Goal: Information Seeking & Learning: Learn about a topic

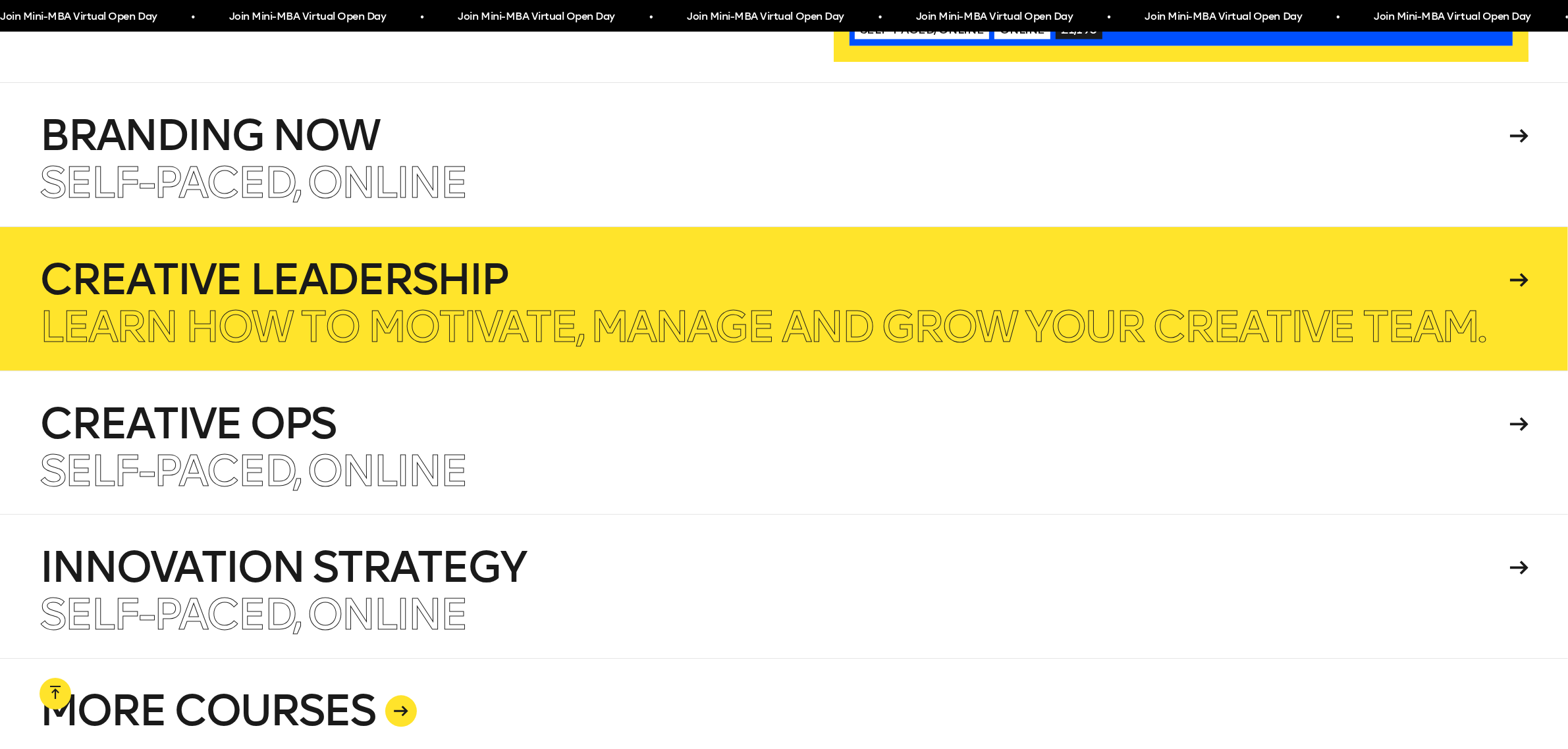
scroll to position [3316, 0]
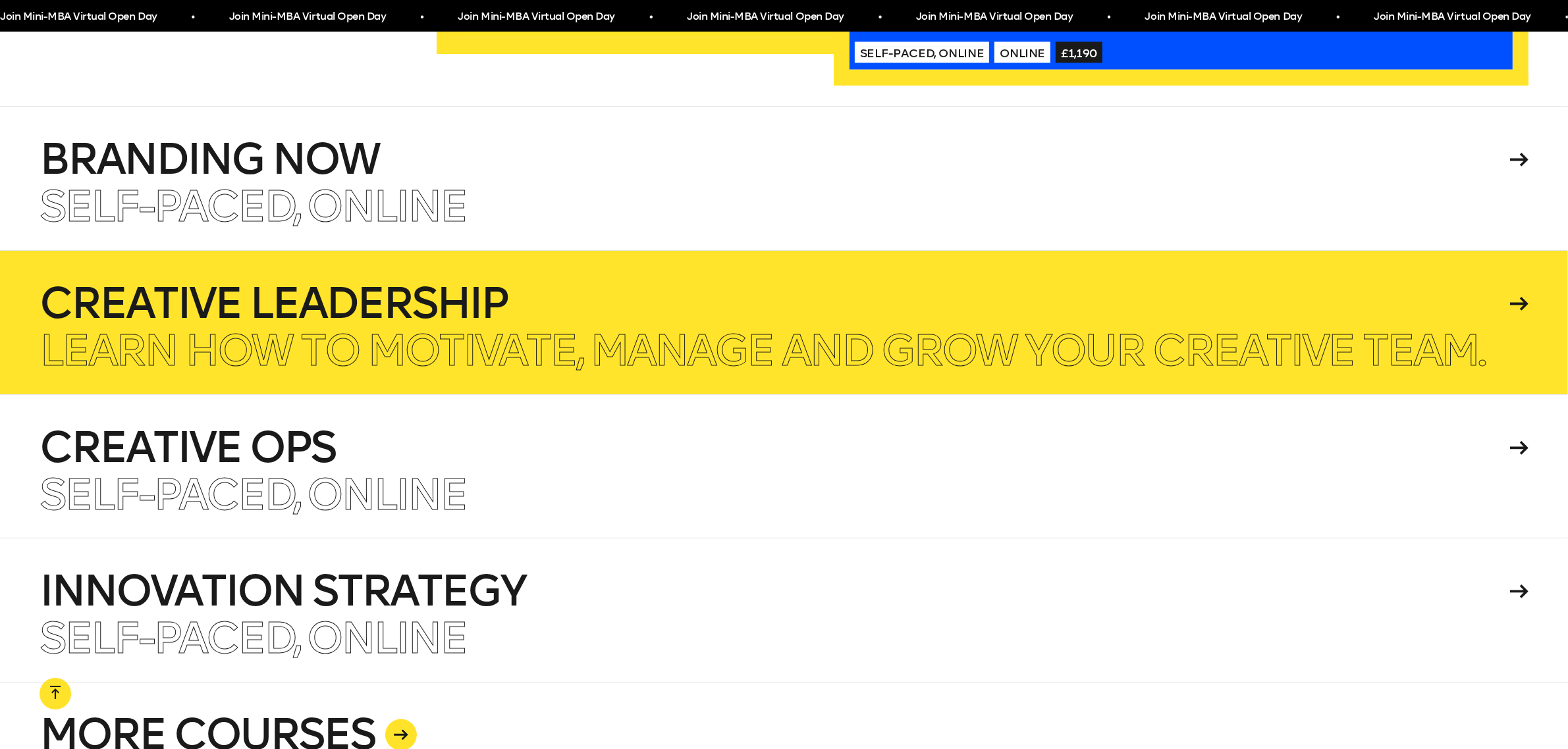
click at [410, 329] on p "Learn how to motivate, manage and grow your creative team." at bounding box center [762, 350] width 1445 height 42
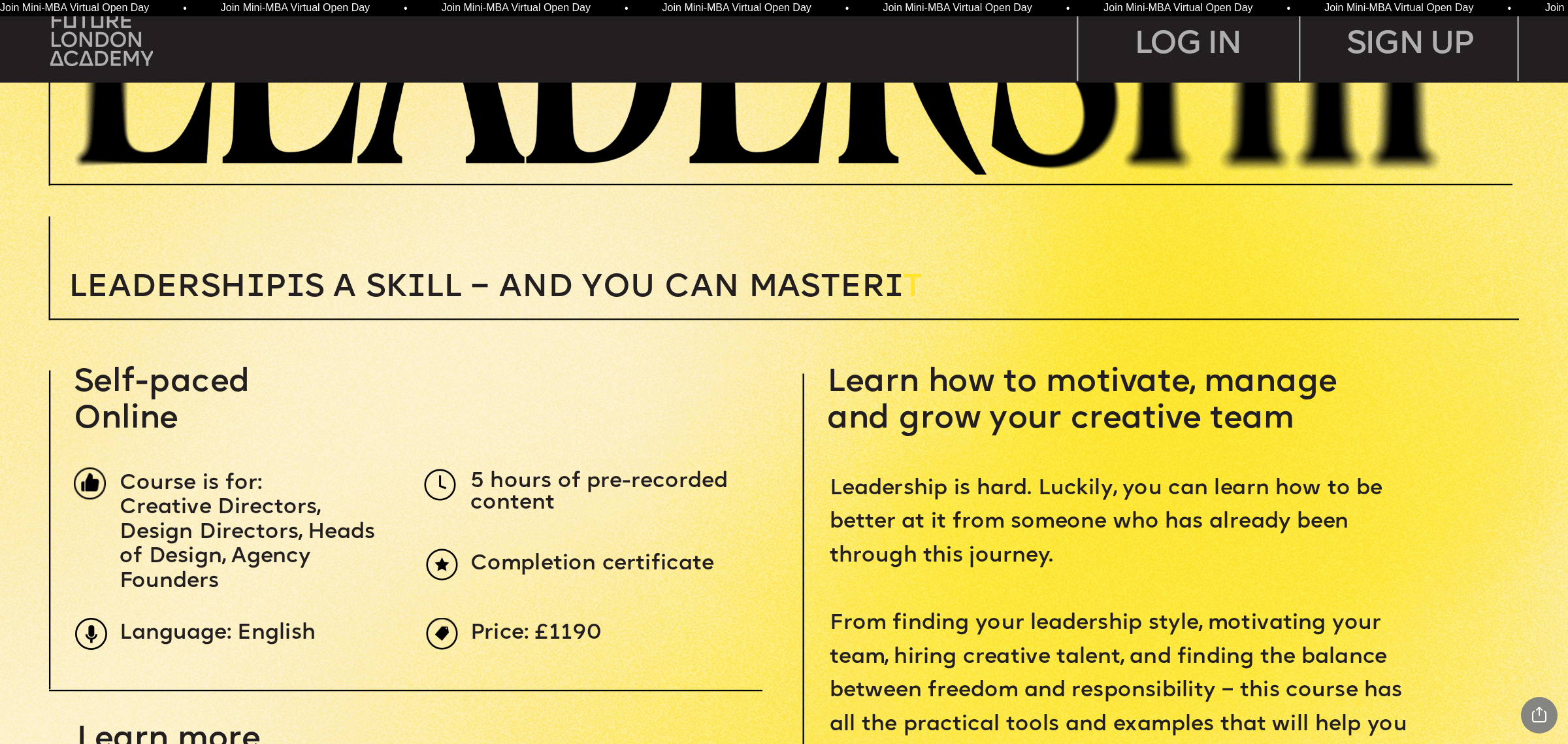
scroll to position [817, 0]
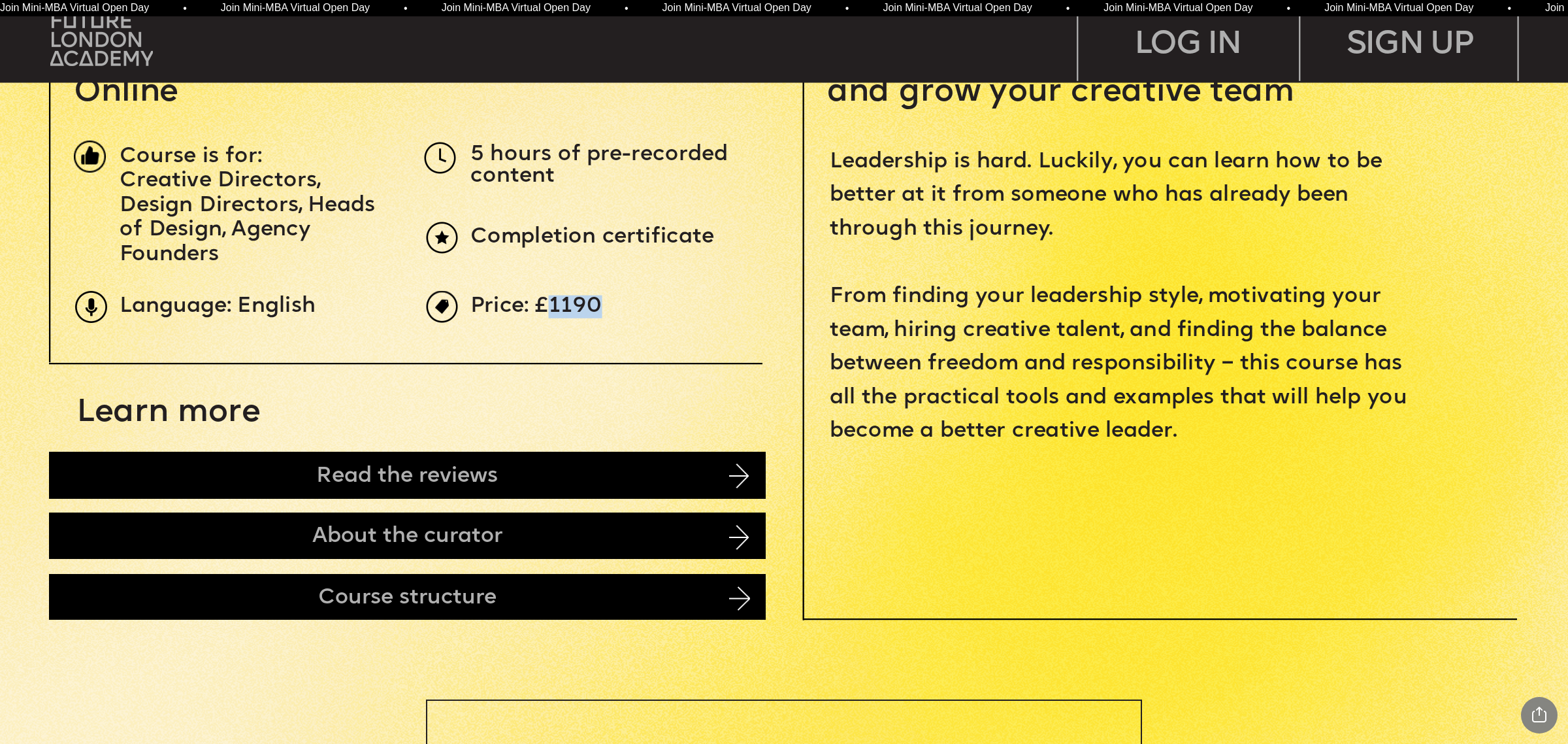
drag, startPoint x: 549, startPoint y: 305, endPoint x: 607, endPoint y: 306, distance: 58.0
click at [607, 306] on p "Price: £1190" at bounding box center [838, 307] width 735 height 21
click at [628, 306] on p "Price: £1190" at bounding box center [838, 307] width 735 height 21
drag, startPoint x: 550, startPoint y: 305, endPoint x: 603, endPoint y: 304, distance: 53.0
click at [603, 304] on p "Price: £1190" at bounding box center [838, 307] width 735 height 21
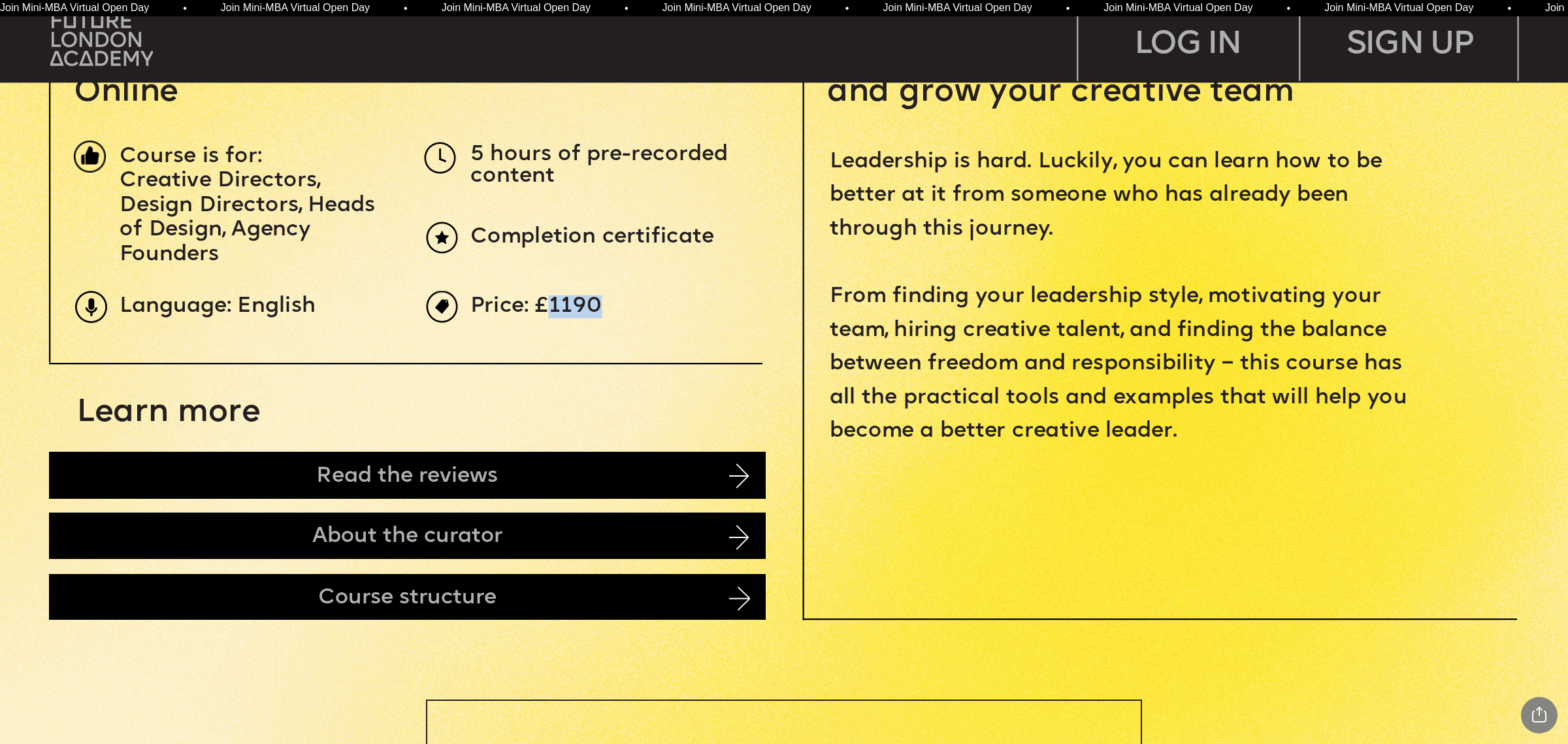
click at [678, 304] on p "Price: £1190" at bounding box center [838, 307] width 735 height 21
drag, startPoint x: 546, startPoint y: 309, endPoint x: 620, endPoint y: 306, distance: 74.1
click at [620, 306] on p "Price: £1190" at bounding box center [838, 307] width 735 height 21
click at [629, 297] on p "Price: £1190" at bounding box center [838, 307] width 735 height 21
drag, startPoint x: 549, startPoint y: 305, endPoint x: 601, endPoint y: 309, distance: 52.2
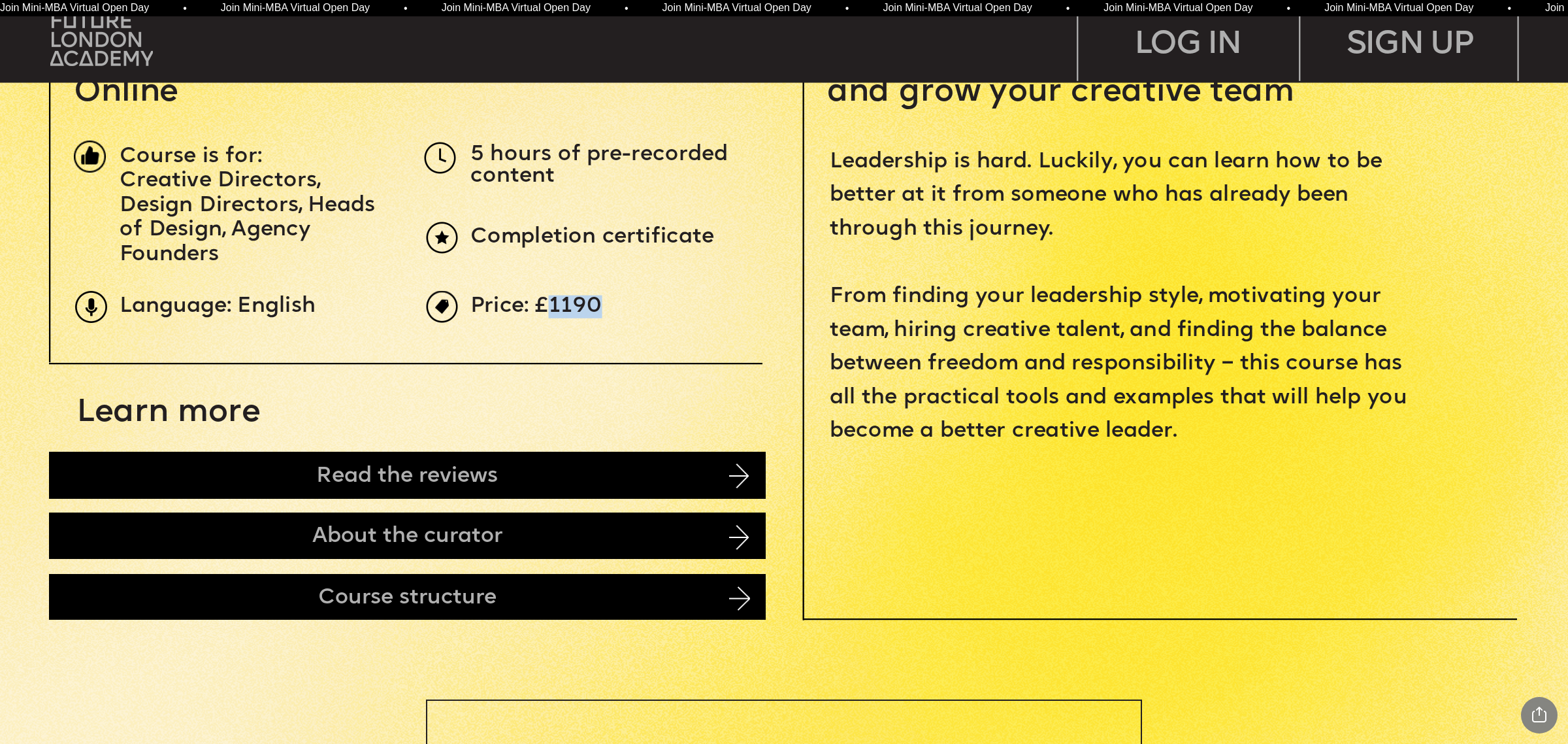
click at [601, 309] on p "Price: £1190" at bounding box center [838, 307] width 735 height 21
click at [689, 309] on p "Price: £1190" at bounding box center [838, 307] width 735 height 21
drag, startPoint x: 546, startPoint y: 310, endPoint x: 595, endPoint y: 310, distance: 49.0
click at [595, 310] on span "Price: £1190" at bounding box center [536, 307] width 132 height 23
click at [664, 310] on p "Price: £1190" at bounding box center [838, 307] width 735 height 21
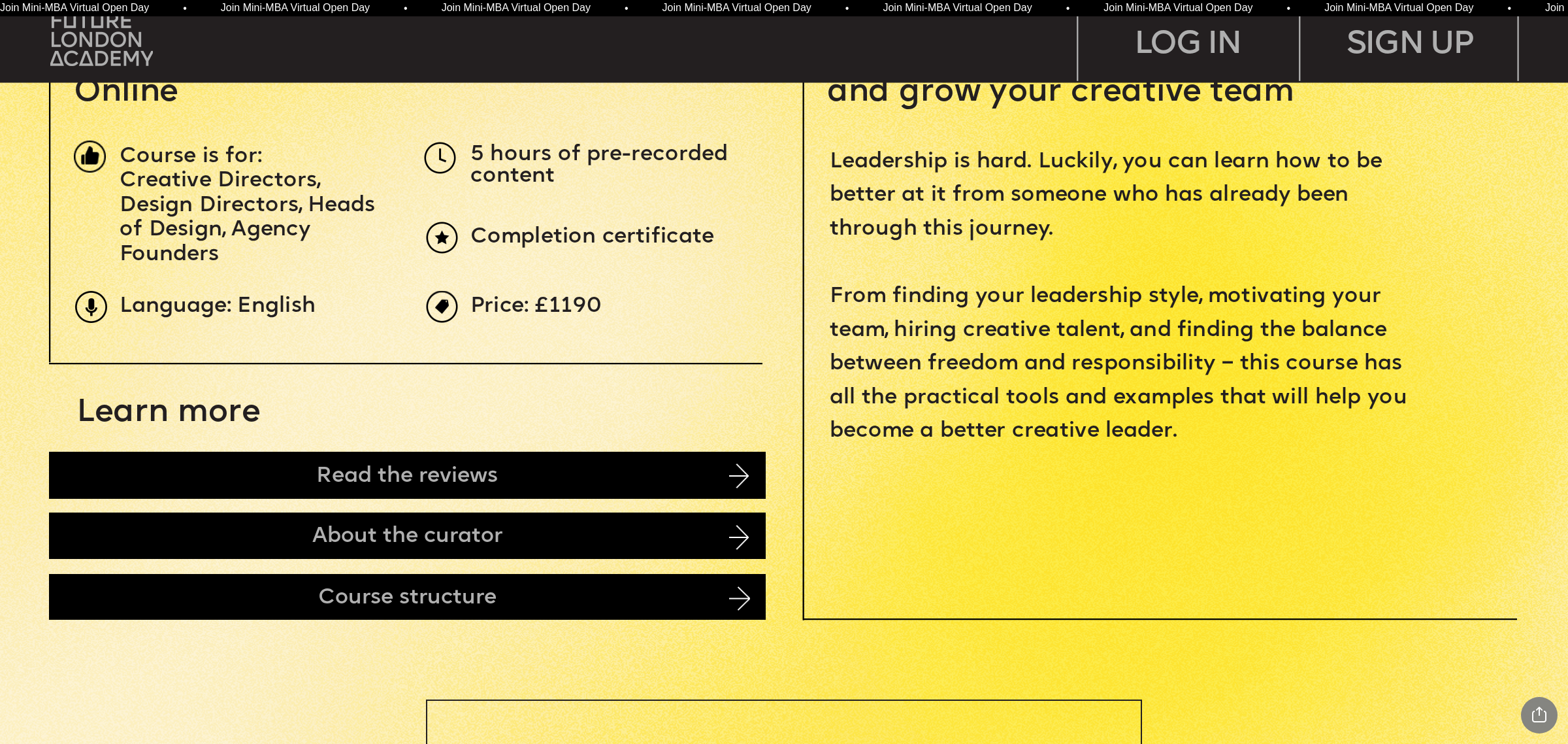
click at [635, 232] on span "Completion certificate" at bounding box center [592, 237] width 244 height 23
click at [488, 298] on span "Price: £1190" at bounding box center [536, 307] width 132 height 23
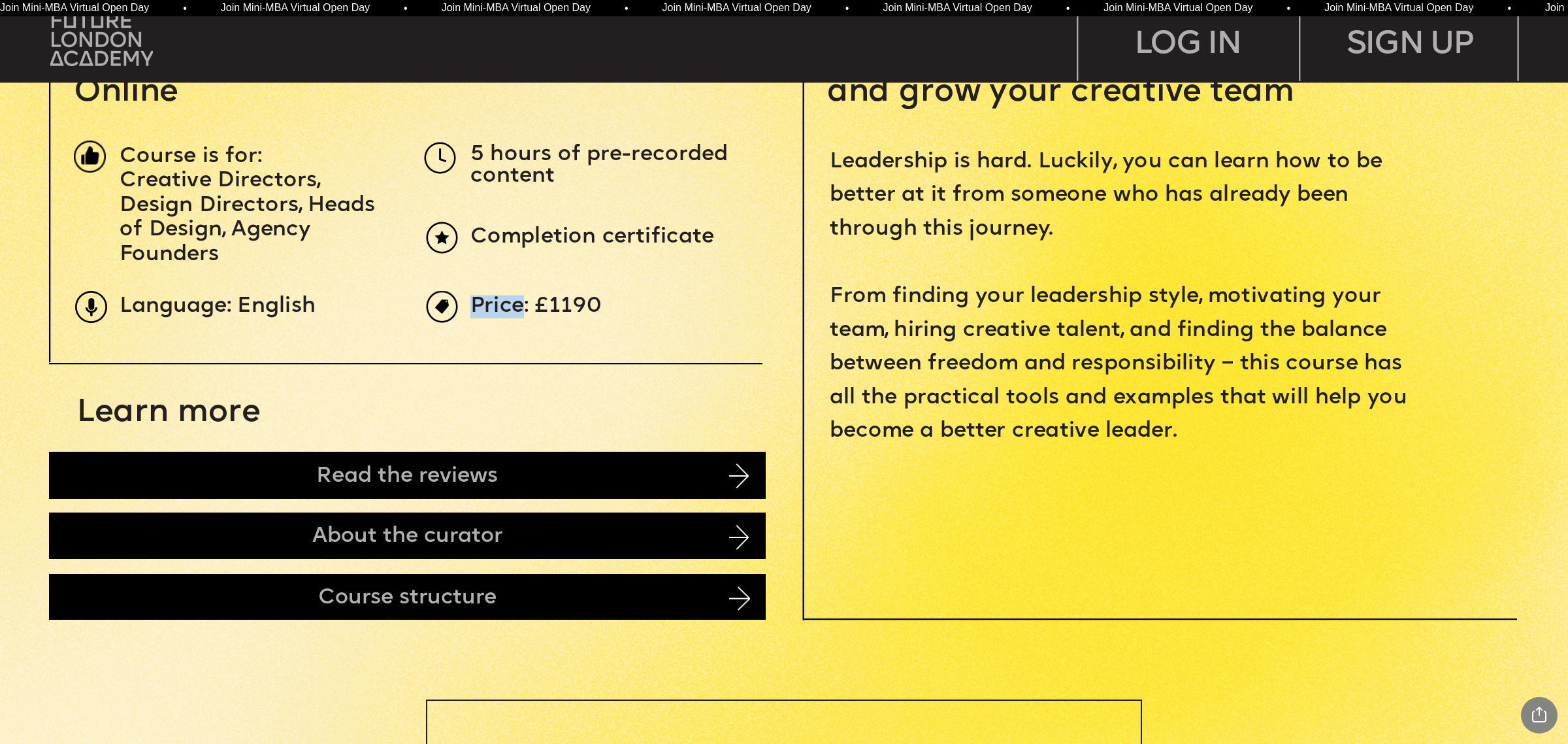
click at [488, 298] on span "Price: £1190" at bounding box center [536, 307] width 132 height 23
click at [484, 306] on span "Price: £1190" at bounding box center [536, 307] width 132 height 23
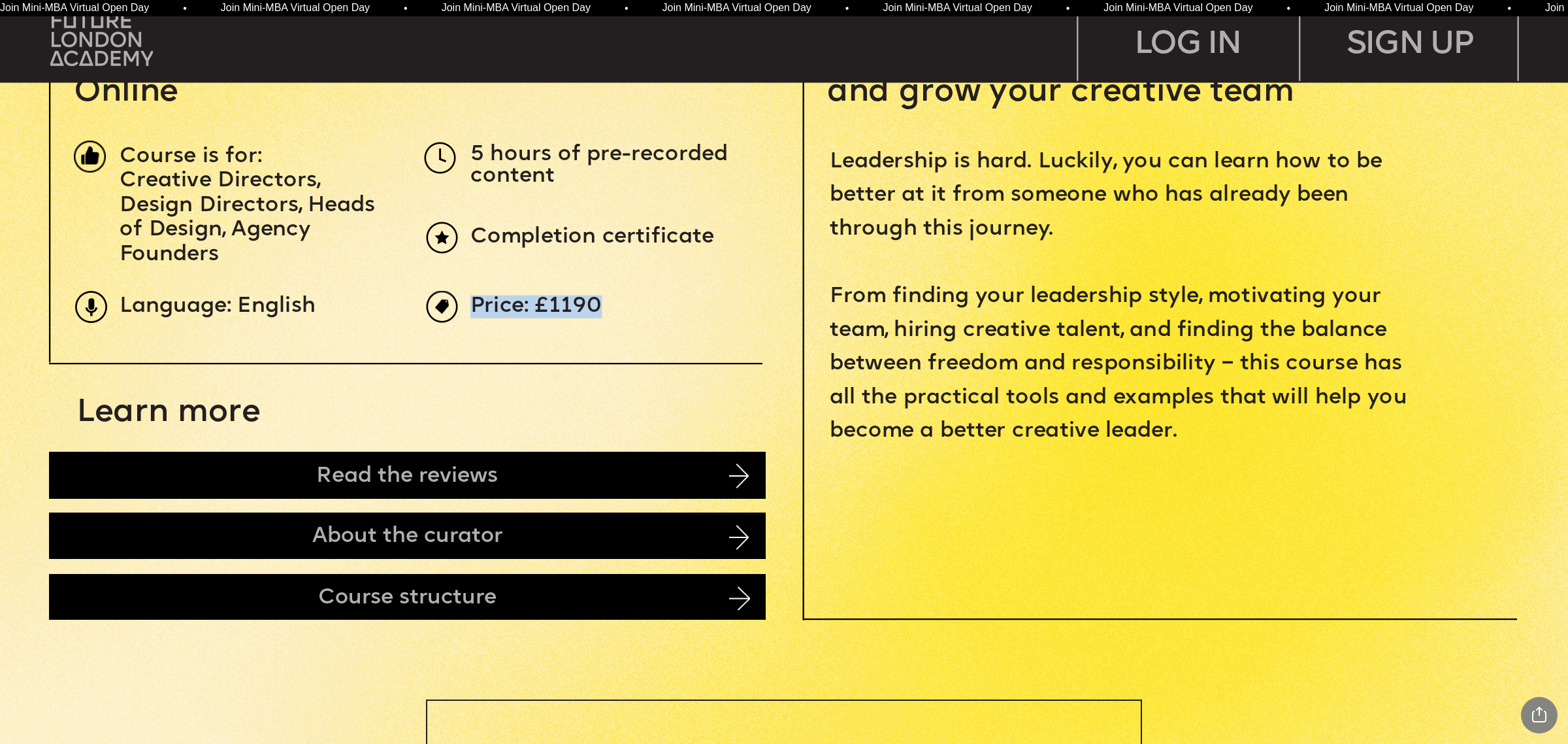
click at [484, 306] on span "Price: £1190" at bounding box center [536, 307] width 132 height 23
click at [491, 234] on span "Completion certificate" at bounding box center [592, 237] width 244 height 23
drag, startPoint x: 491, startPoint y: 234, endPoint x: 682, endPoint y: 229, distance: 191.1
click at [682, 229] on span "Completion certificate" at bounding box center [592, 237] width 244 height 23
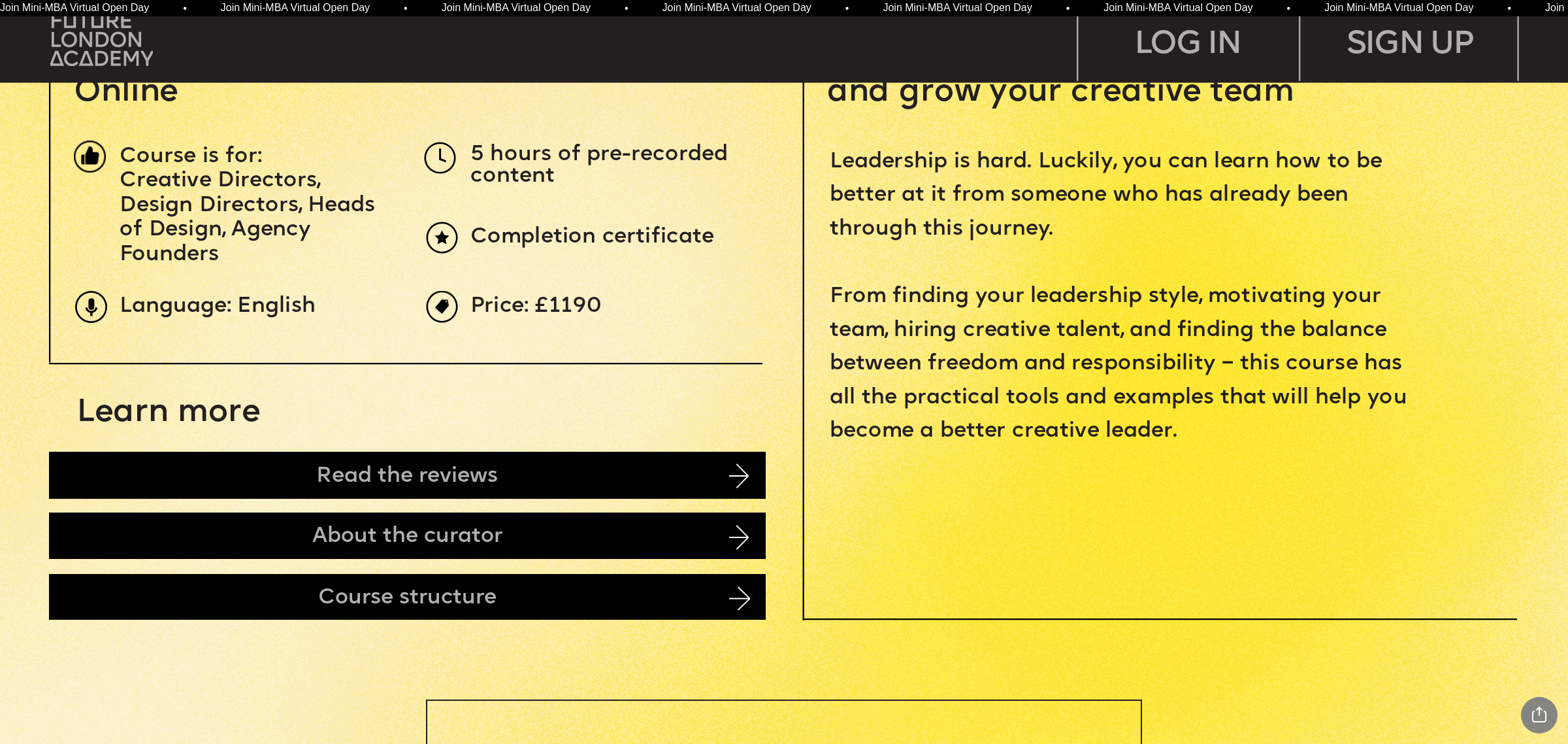
click at [475, 158] on span "5 hours of pre-recorded content" at bounding box center [602, 166] width 263 height 44
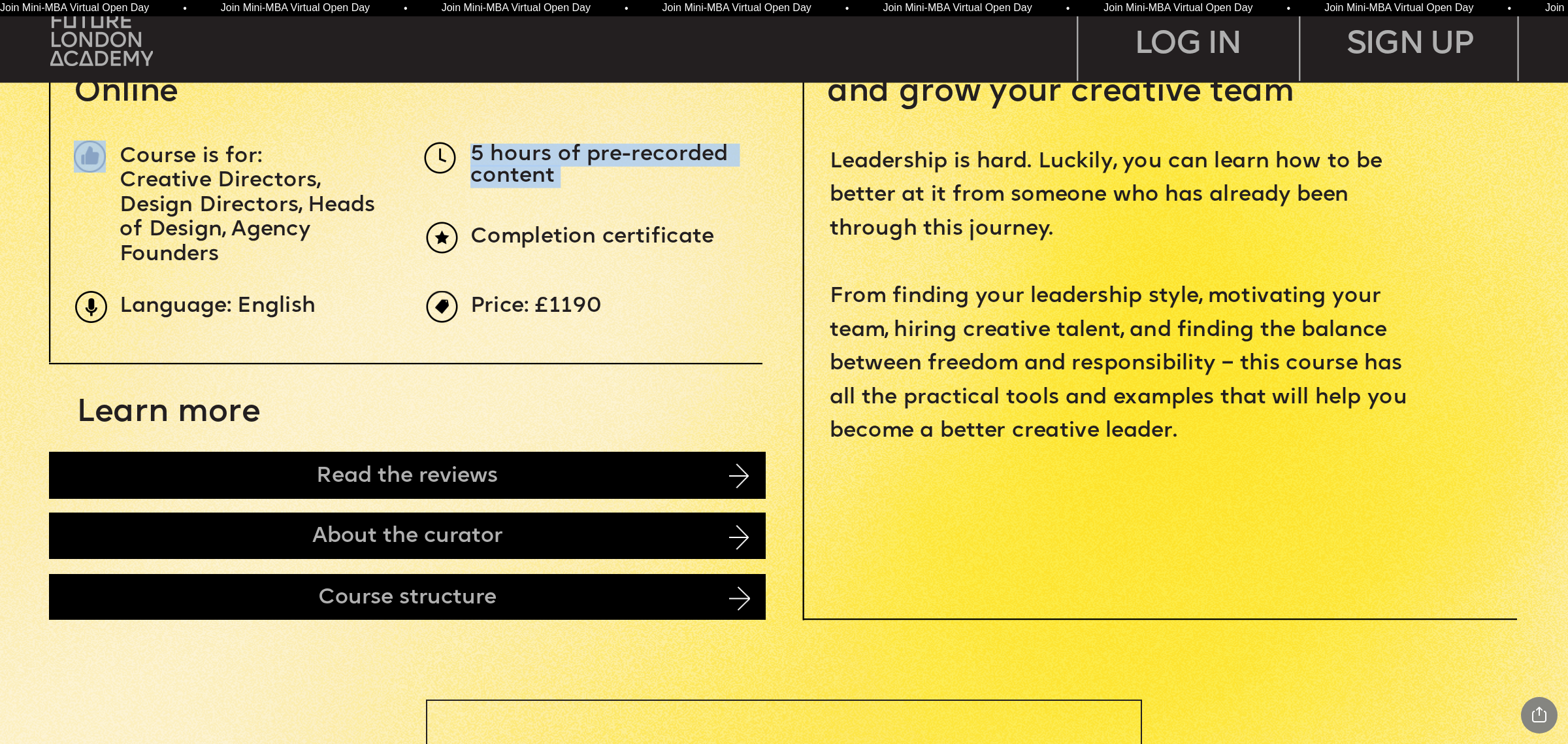
click at [505, 149] on span "5 hours of pre-recorded content" at bounding box center [602, 166] width 263 height 44
click at [147, 155] on span "Course is for:" at bounding box center [191, 157] width 143 height 23
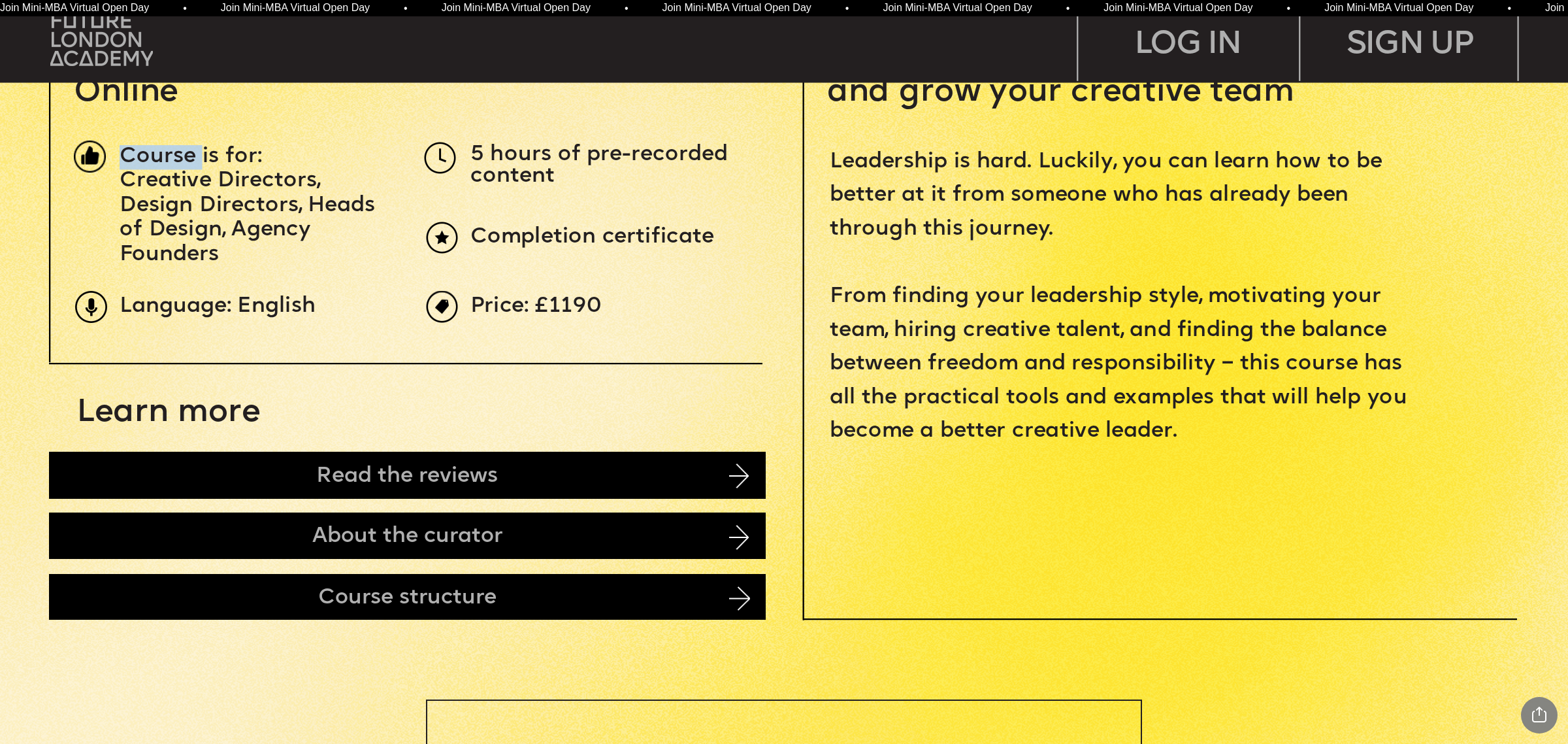
click at [147, 155] on span "Course is for:" at bounding box center [191, 157] width 143 height 23
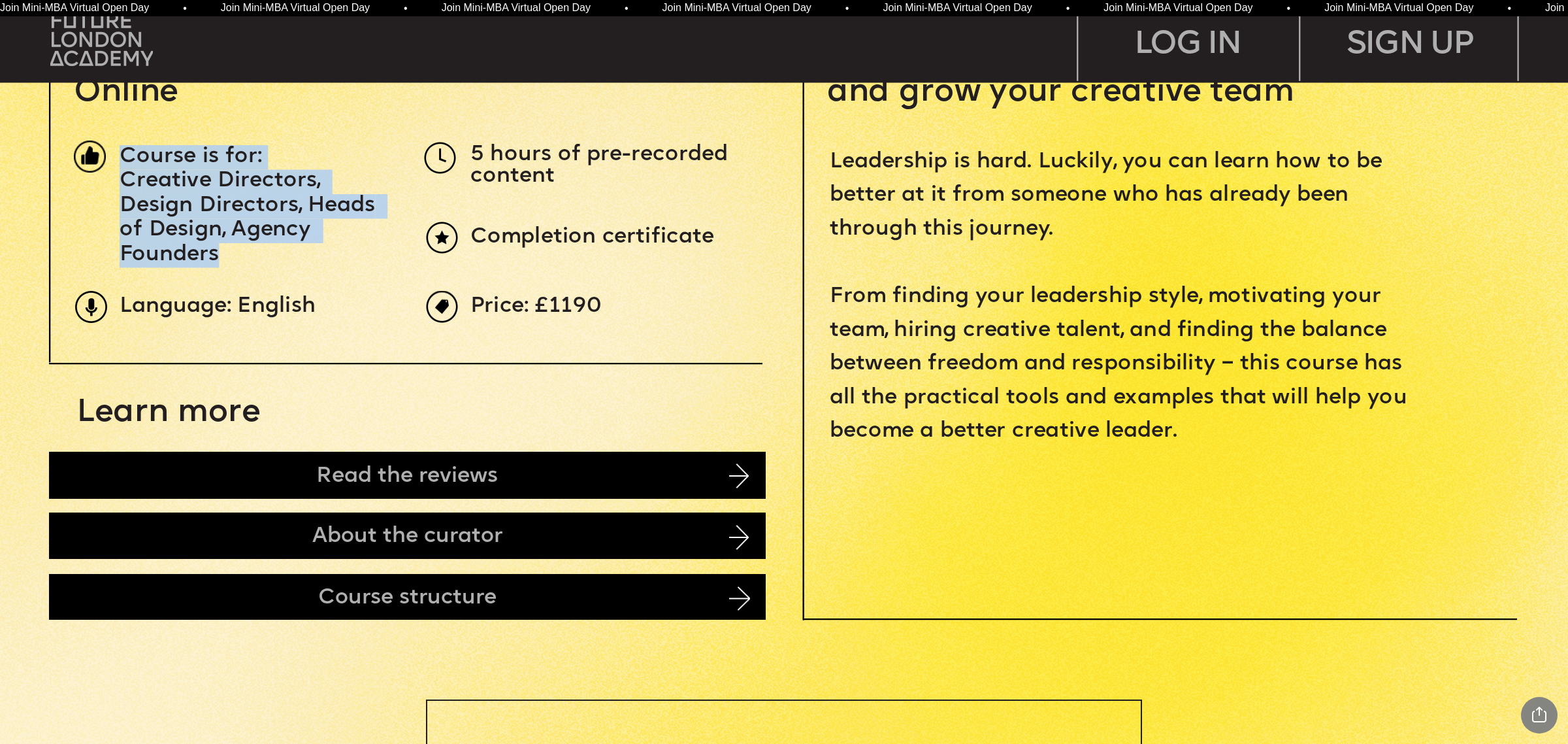
drag, startPoint x: 147, startPoint y: 155, endPoint x: 214, endPoint y: 218, distance: 92.0
click at [214, 218] on div "Course is for: Creative Directors, Design Directors, Heads of Design, Agency Fo…" at bounding box center [255, 207] width 271 height 123
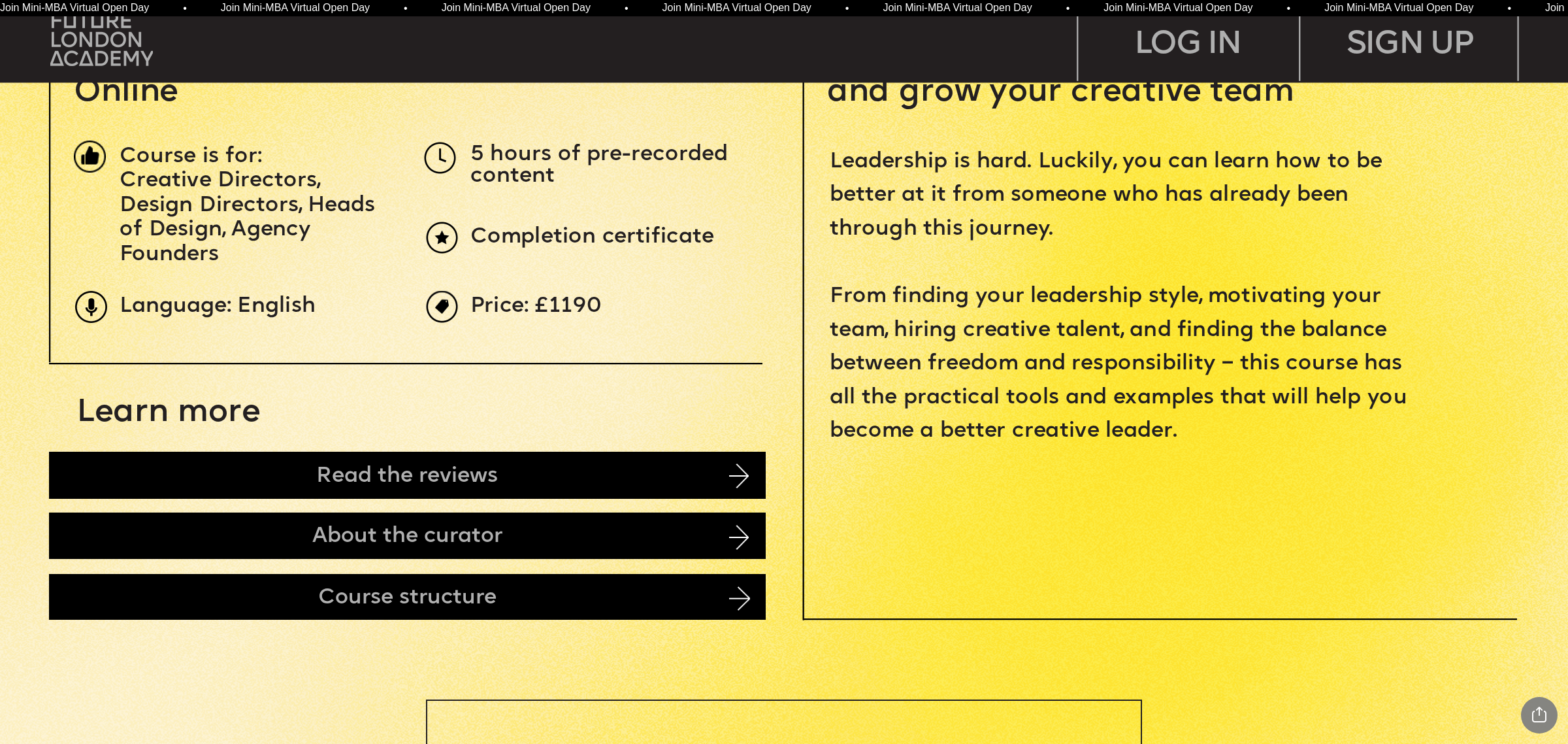
click at [149, 305] on span "Language: English" at bounding box center [218, 307] width 196 height 23
drag, startPoint x: 149, startPoint y: 305, endPoint x: 301, endPoint y: 305, distance: 152.0
click at [301, 305] on span "Language: English" at bounding box center [218, 307] width 196 height 23
click at [291, 308] on span "Language: English" at bounding box center [218, 307] width 196 height 23
click at [292, 301] on span "Language: English" at bounding box center [218, 307] width 196 height 23
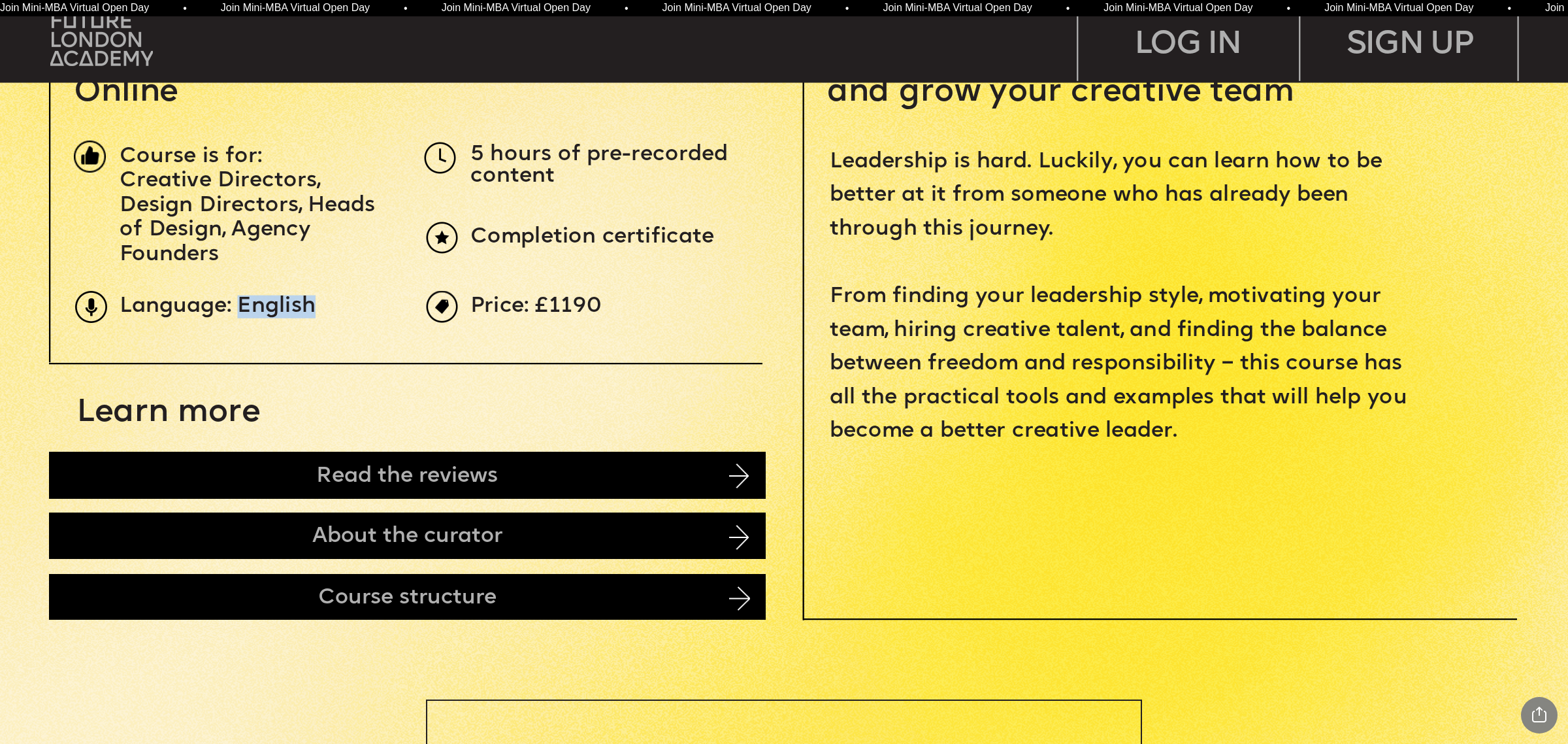
click at [292, 301] on span "Language: English" at bounding box center [218, 307] width 196 height 23
click at [152, 152] on span "Course is for:" at bounding box center [191, 157] width 143 height 23
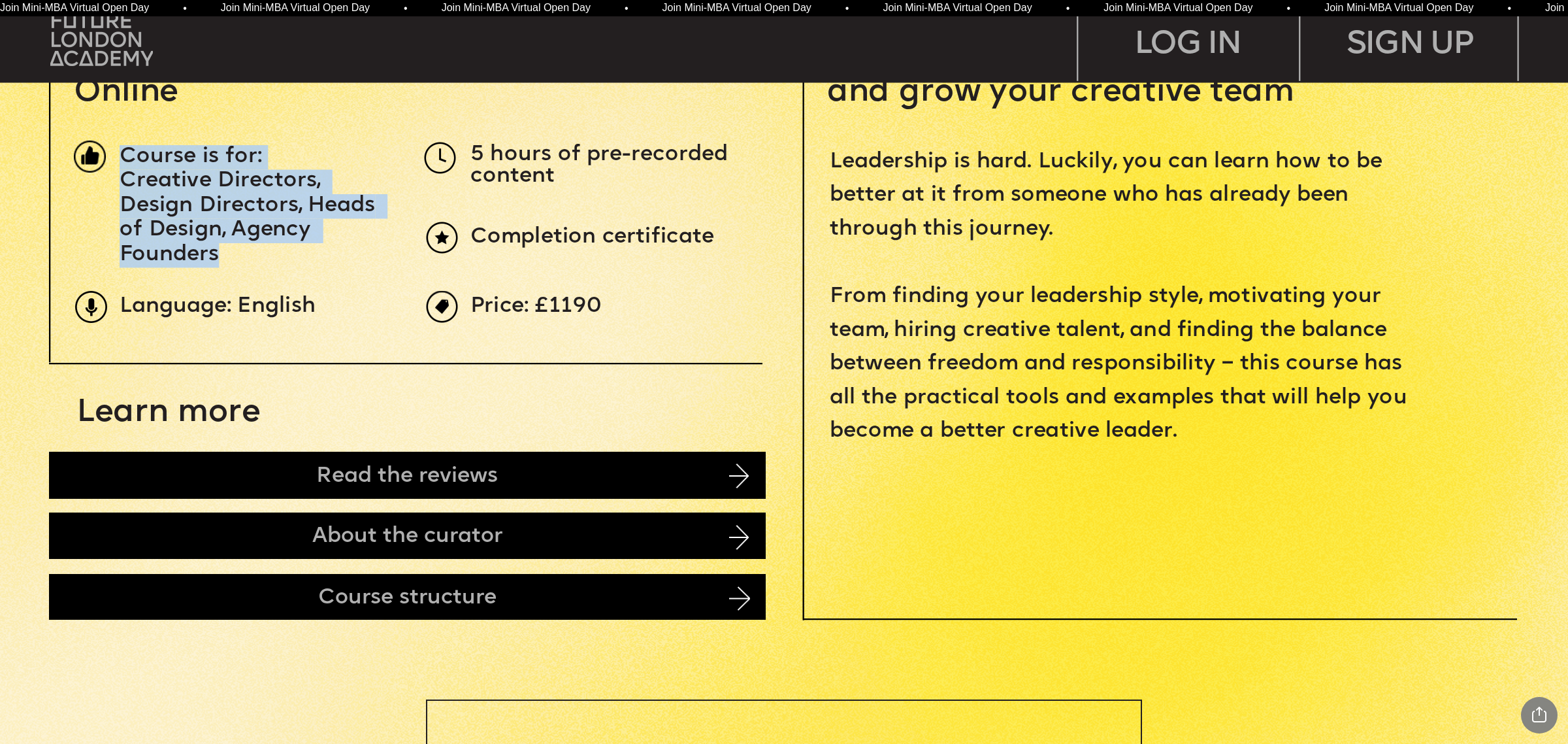
drag, startPoint x: 152, startPoint y: 152, endPoint x: 207, endPoint y: 265, distance: 125.7
click at [207, 265] on div "Course is for: Creative Directors, Design Directors, Heads of Design, Agency Fo…" at bounding box center [255, 207] width 271 height 123
click at [179, 217] on span "Creative Directors, Design Directors, Heads of Design, Agency Founders" at bounding box center [250, 218] width 262 height 96
click at [234, 154] on span "Course is for:" at bounding box center [191, 157] width 143 height 23
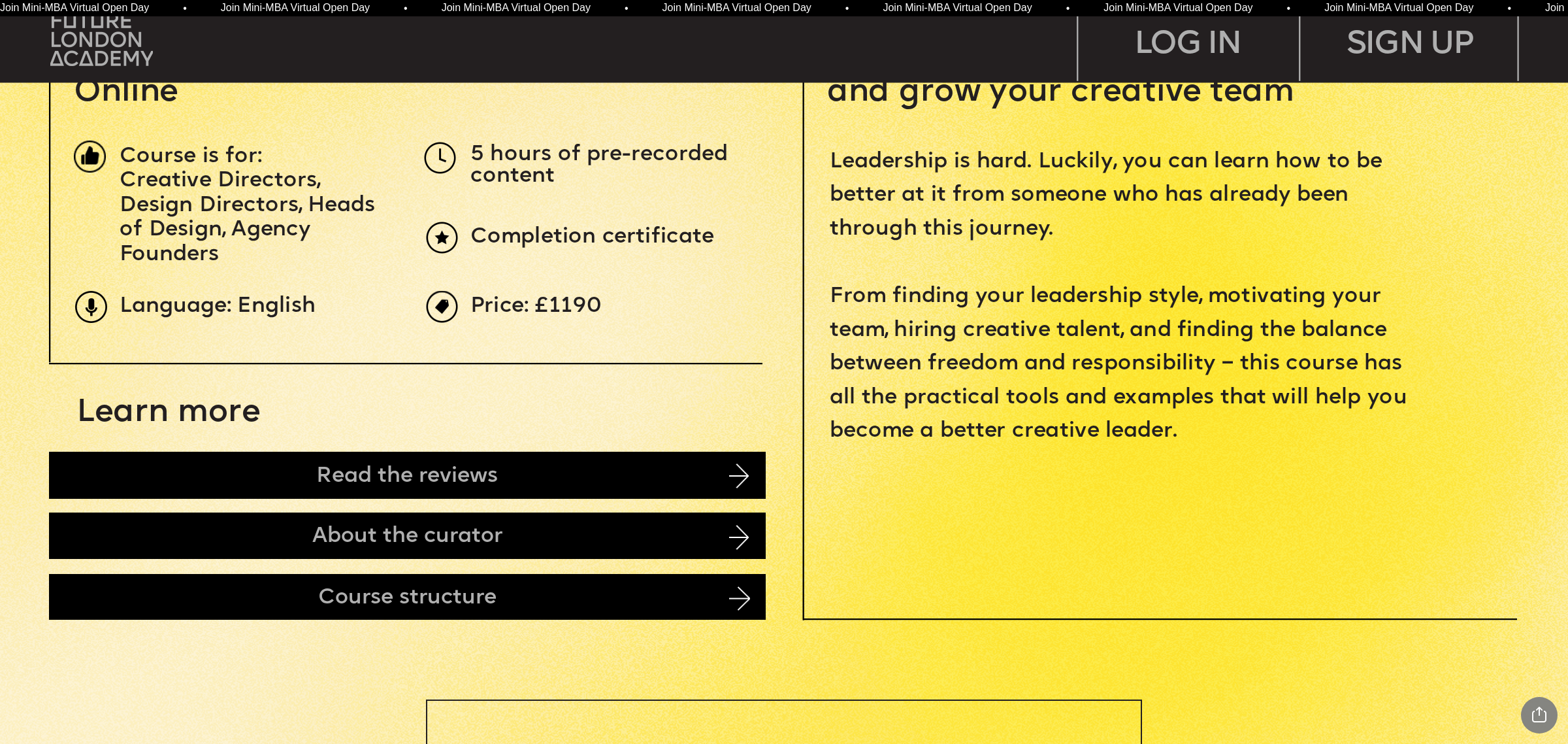
click at [152, 151] on span "Course is for:" at bounding box center [191, 157] width 143 height 23
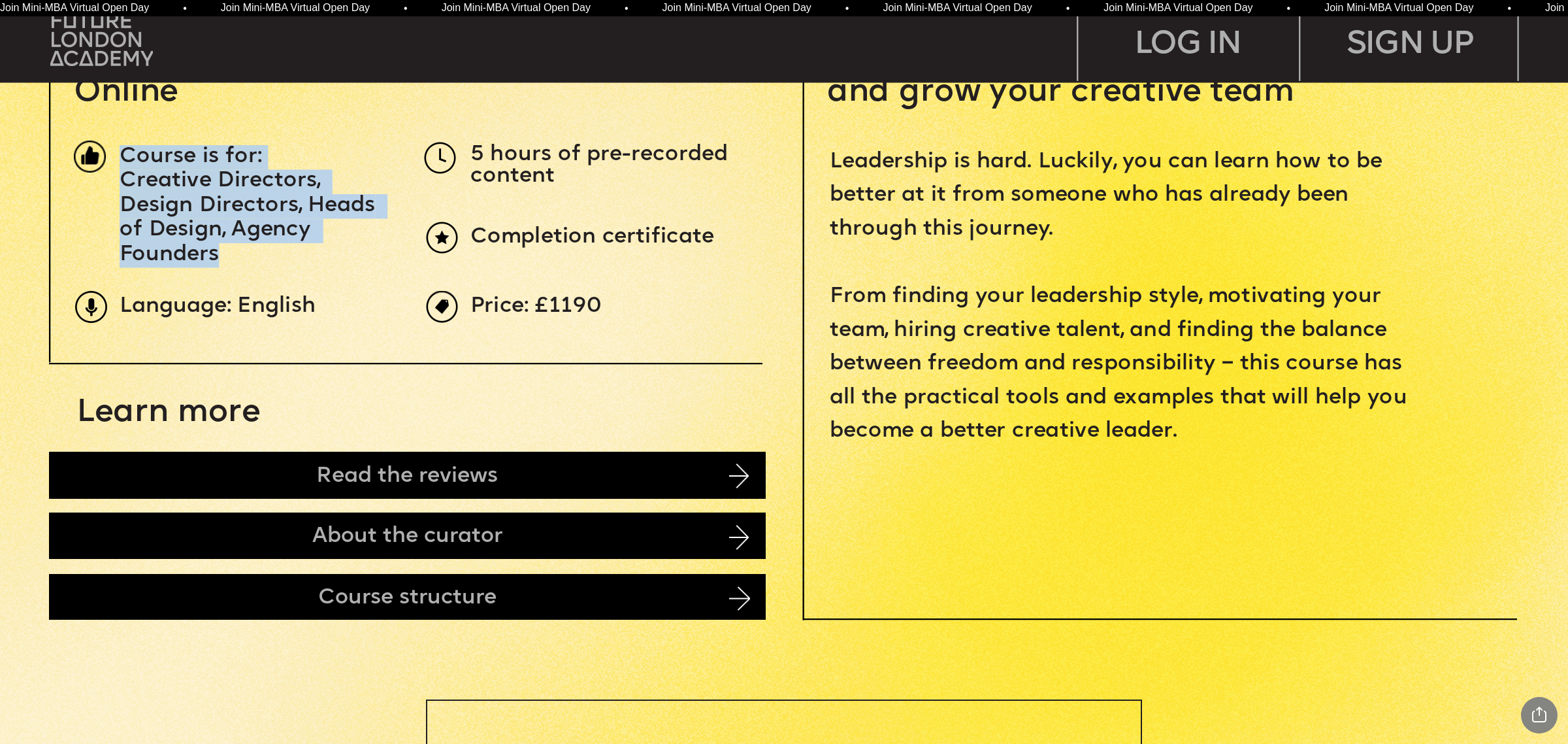
drag, startPoint x: 152, startPoint y: 151, endPoint x: 218, endPoint y: 263, distance: 130.0
click at [218, 263] on div "Course is for: Creative Directors, Design Directors, Heads of Design, Agency Fo…" at bounding box center [255, 207] width 271 height 123
click at [163, 171] on span "Creative Directors, Design Directors, Heads of Design, Agency Founders" at bounding box center [250, 218] width 262 height 96
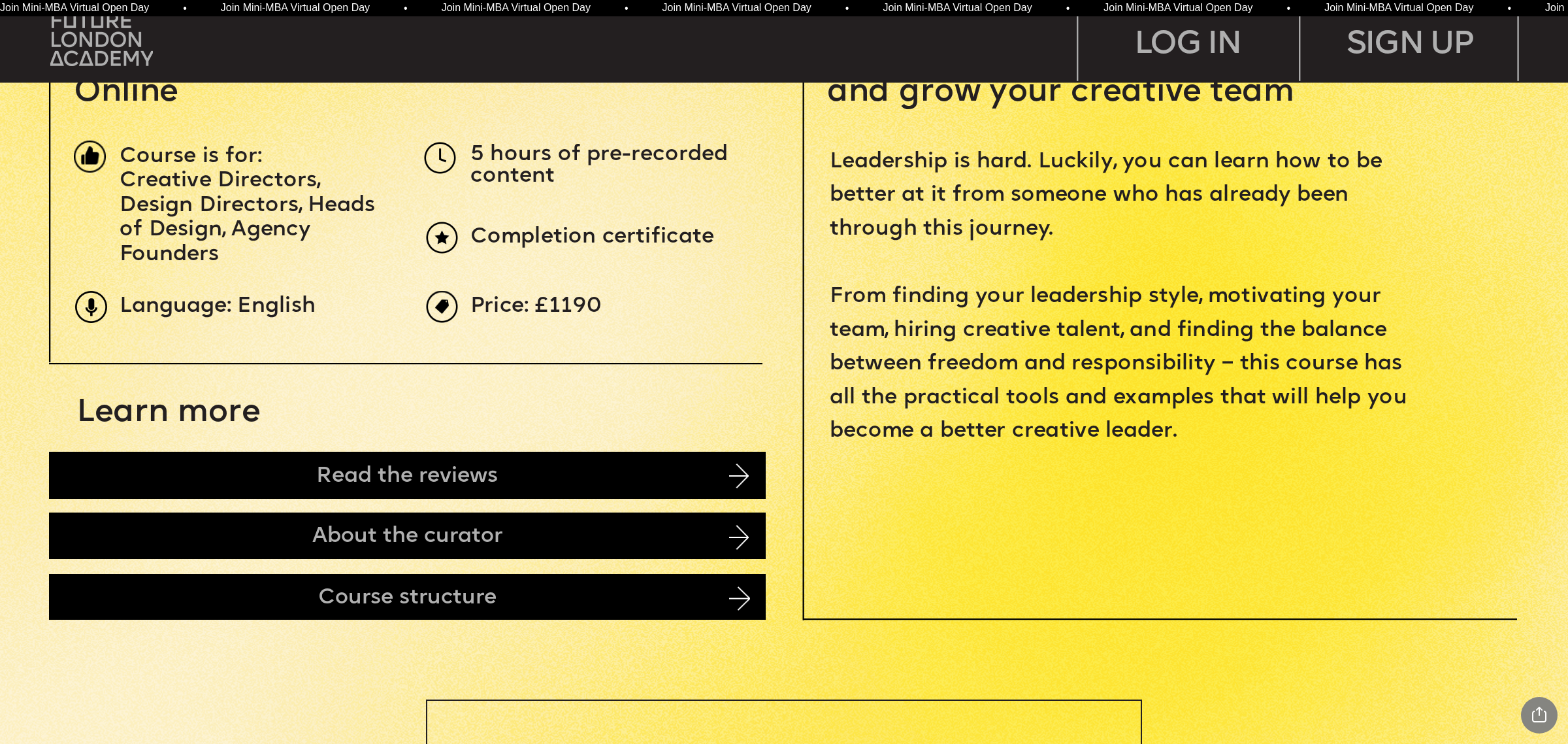
click at [152, 155] on span "Course is for:" at bounding box center [191, 157] width 143 height 23
click at [168, 221] on span "Creative Directors, Design Directors, Heads of Design, Agency Founders" at bounding box center [250, 218] width 262 height 96
click at [151, 154] on span "Course is for:" at bounding box center [191, 157] width 143 height 23
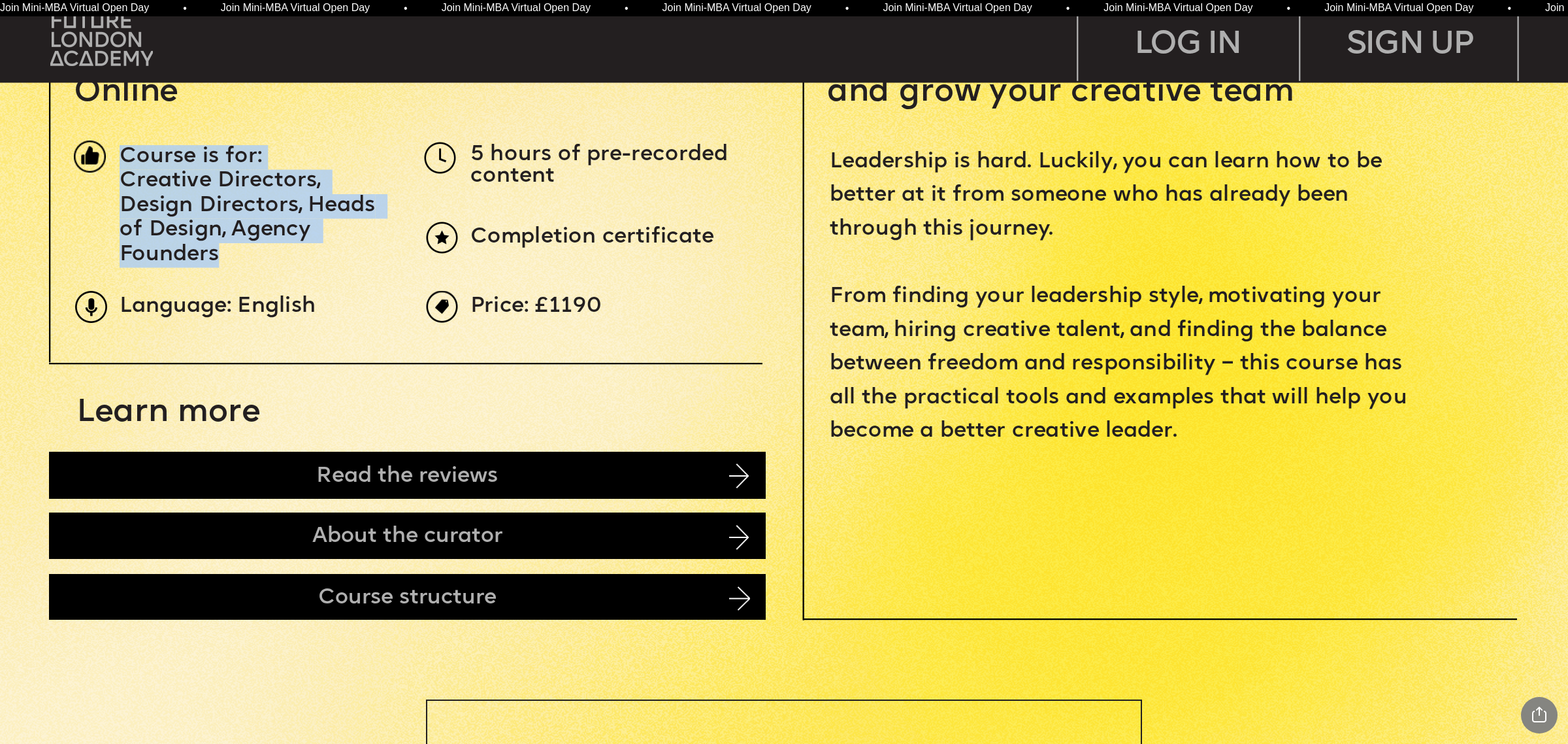
drag, startPoint x: 151, startPoint y: 154, endPoint x: 198, endPoint y: 257, distance: 113.2
click at [198, 257] on div "Course is for: Creative Directors, Design Directors, Heads of Design, Agency Fo…" at bounding box center [255, 207] width 271 height 123
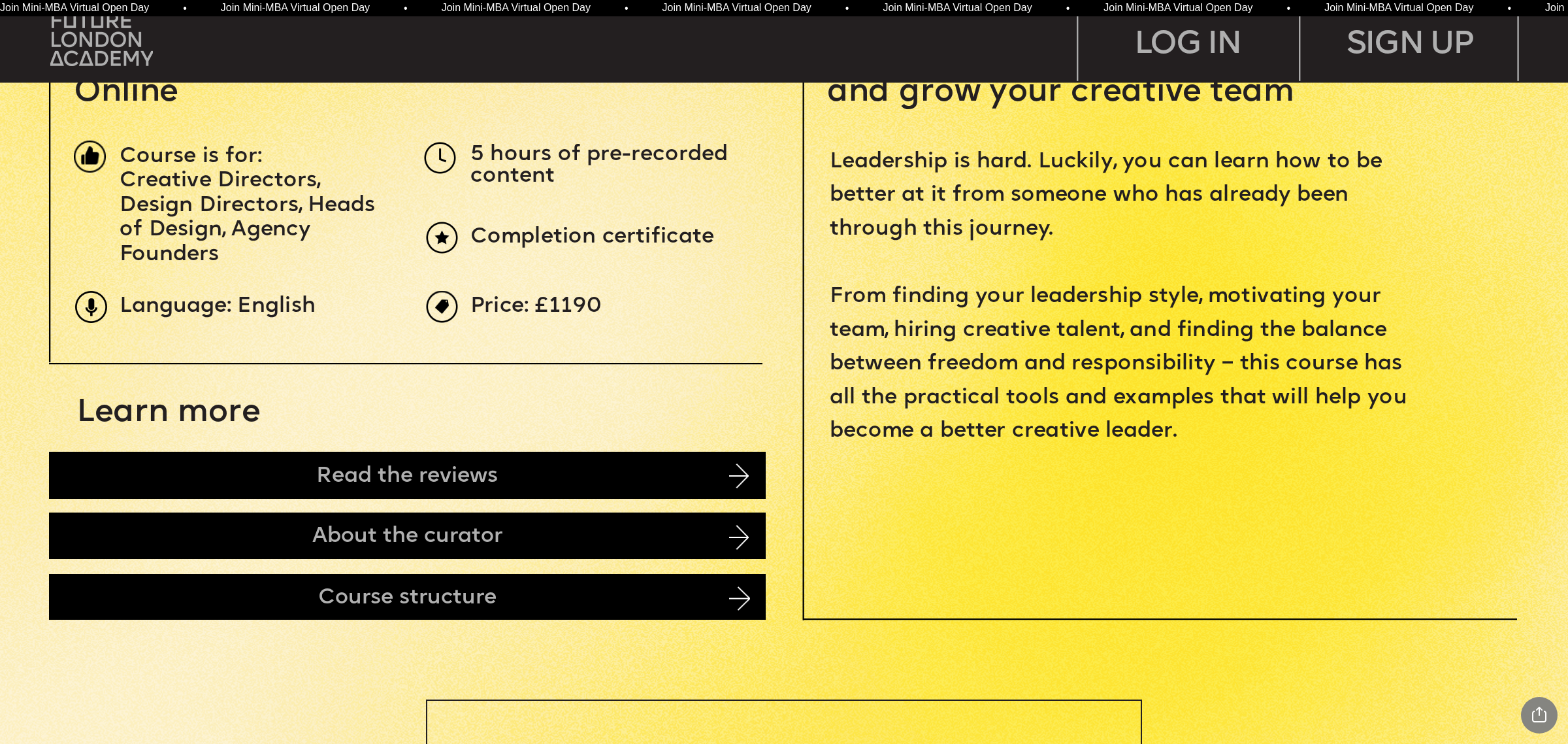
click at [478, 155] on span "5 hours of pre-recorded content" at bounding box center [602, 166] width 263 height 44
drag, startPoint x: 478, startPoint y: 155, endPoint x: 495, endPoint y: 169, distance: 22.0
click at [495, 169] on span "5 hours of pre-recorded content" at bounding box center [602, 166] width 263 height 44
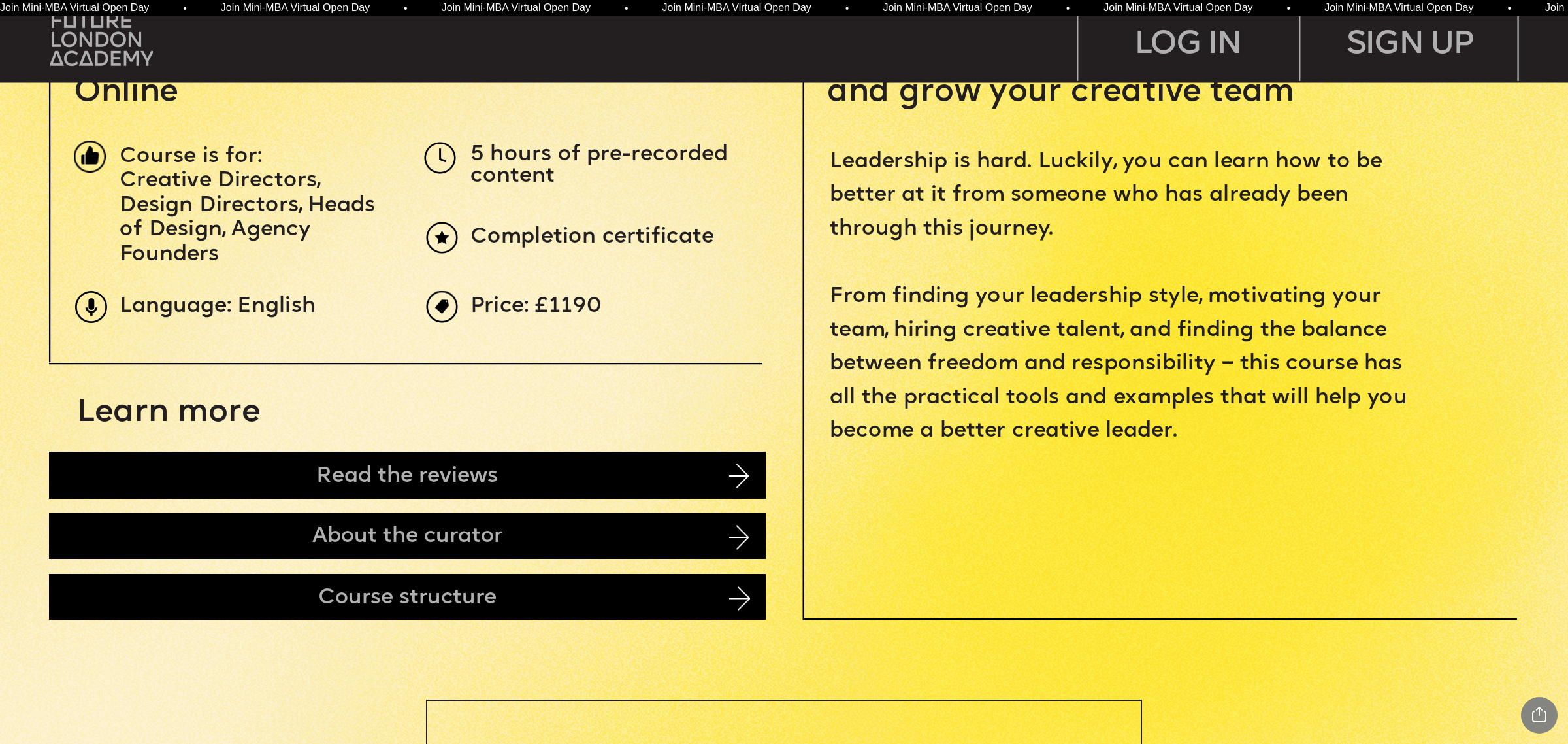
click at [482, 152] on span "5 hours of pre-recorded content" at bounding box center [602, 166] width 263 height 44
drag, startPoint x: 482, startPoint y: 152, endPoint x: 507, endPoint y: 181, distance: 38.3
click at [507, 181] on span "5 hours of pre-recorded content" at bounding box center [602, 166] width 263 height 44
click at [503, 158] on span "5 hours of pre-recorded content" at bounding box center [602, 166] width 263 height 44
click at [476, 152] on span "5 hours of pre-recorded content" at bounding box center [602, 166] width 263 height 44
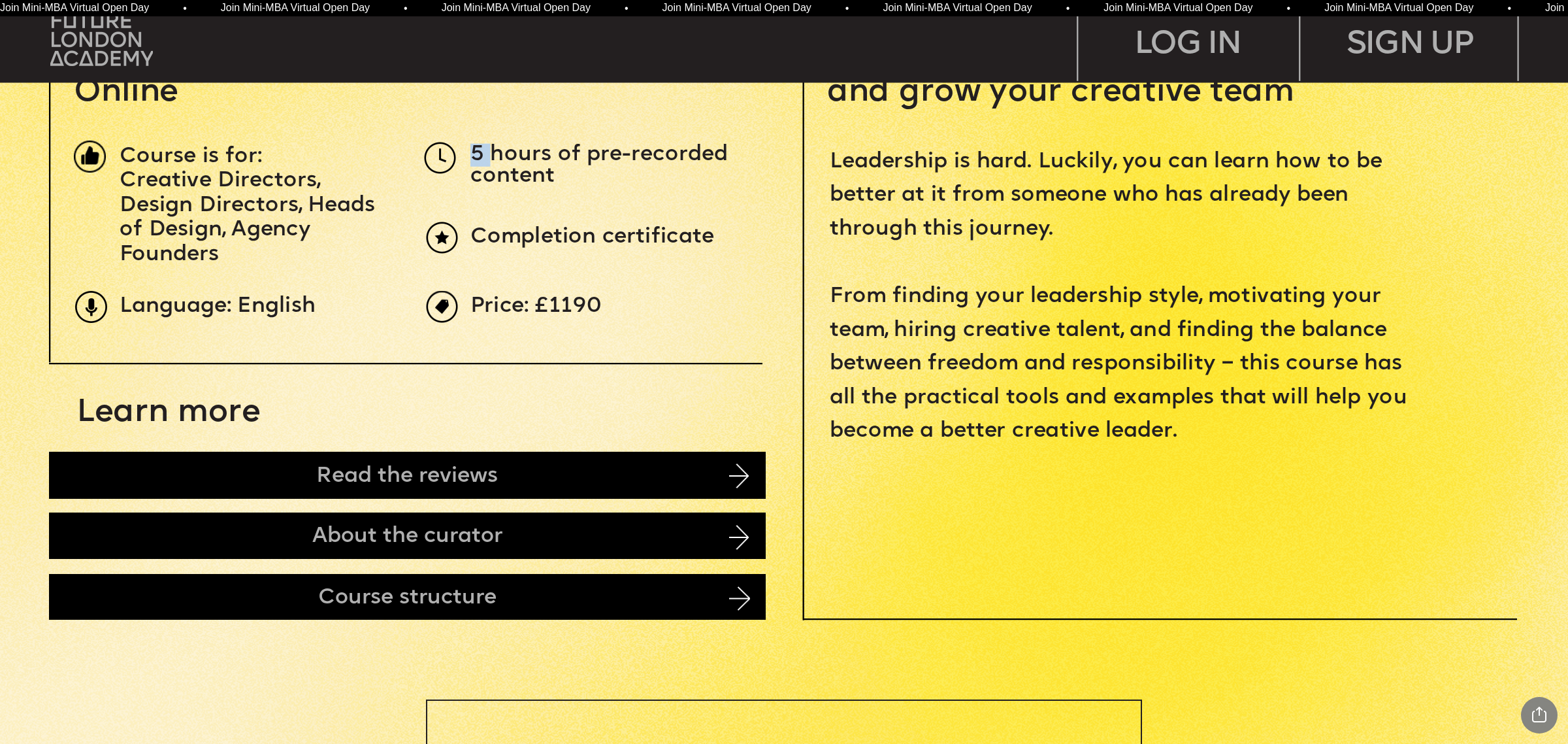
click at [476, 152] on span "5 hours of pre-recorded content" at bounding box center [602, 166] width 263 height 44
click at [476, 155] on span "5 hours of pre-recorded content" at bounding box center [602, 166] width 263 height 44
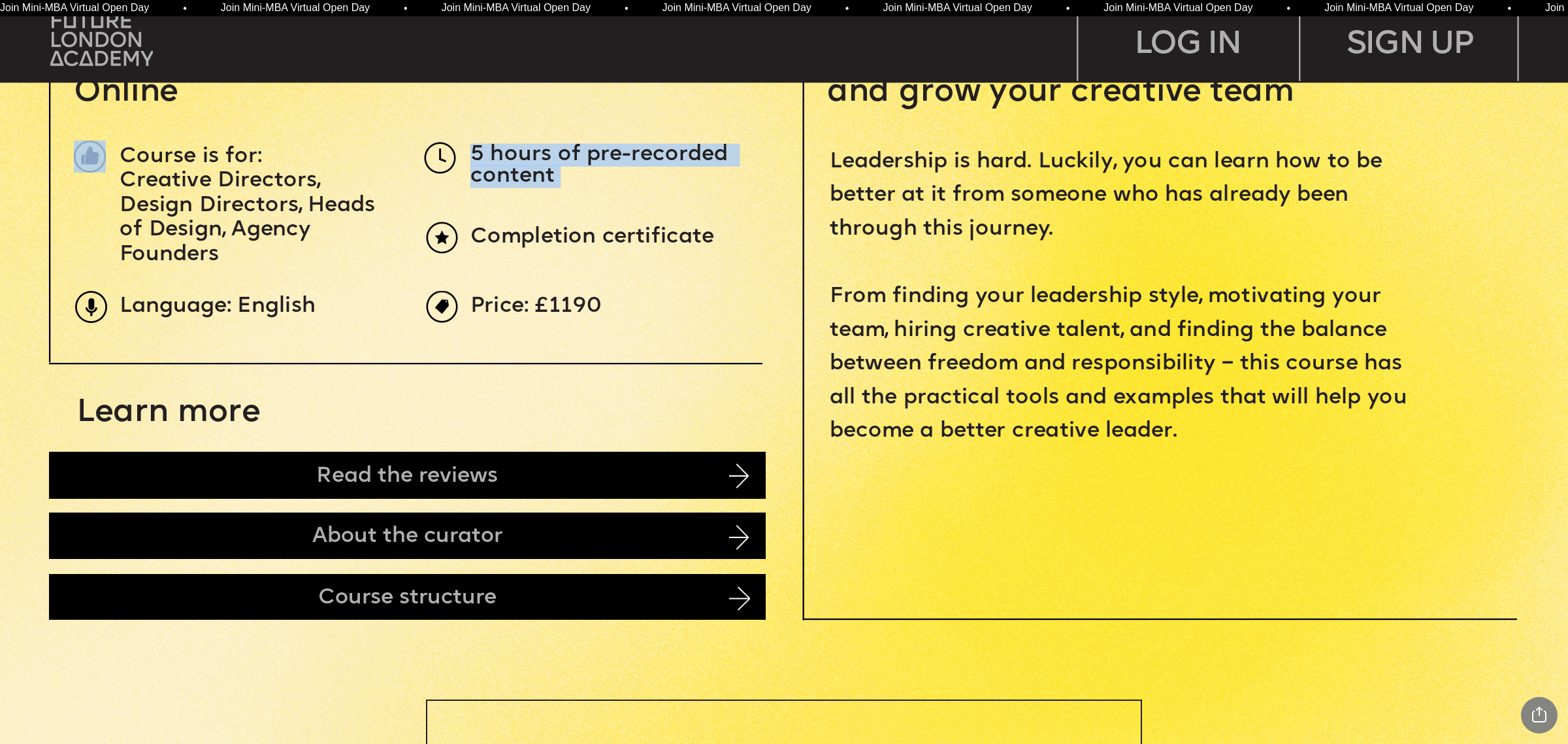
click at [476, 155] on span "5 hours of pre-recorded content" at bounding box center [602, 166] width 263 height 44
click at [505, 183] on span "5 hours of pre-recorded content" at bounding box center [602, 166] width 263 height 44
click at [473, 149] on span "5 hours of pre-recorded content" at bounding box center [602, 166] width 263 height 44
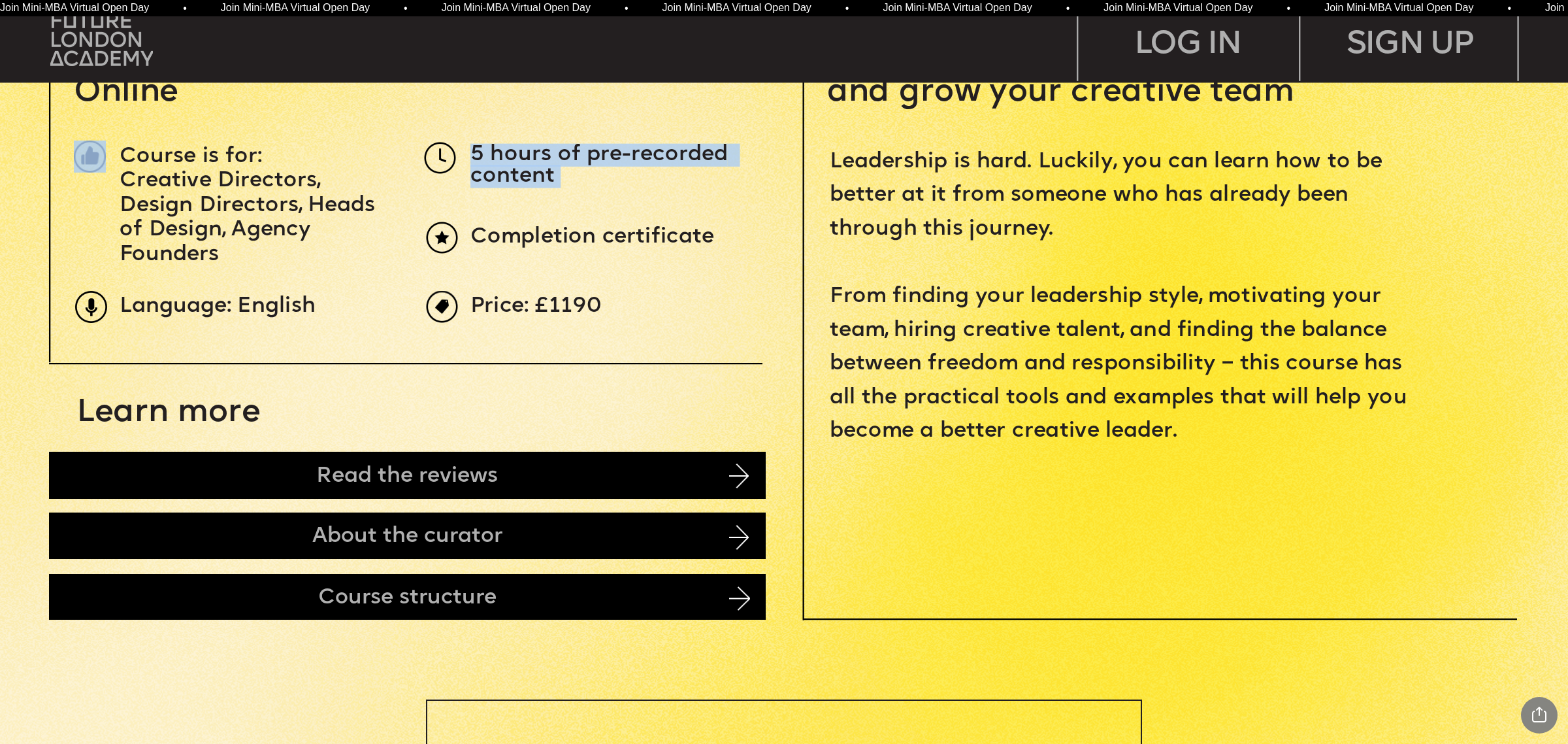
click at [508, 181] on span "5 hours of pre-recorded content" at bounding box center [602, 166] width 263 height 44
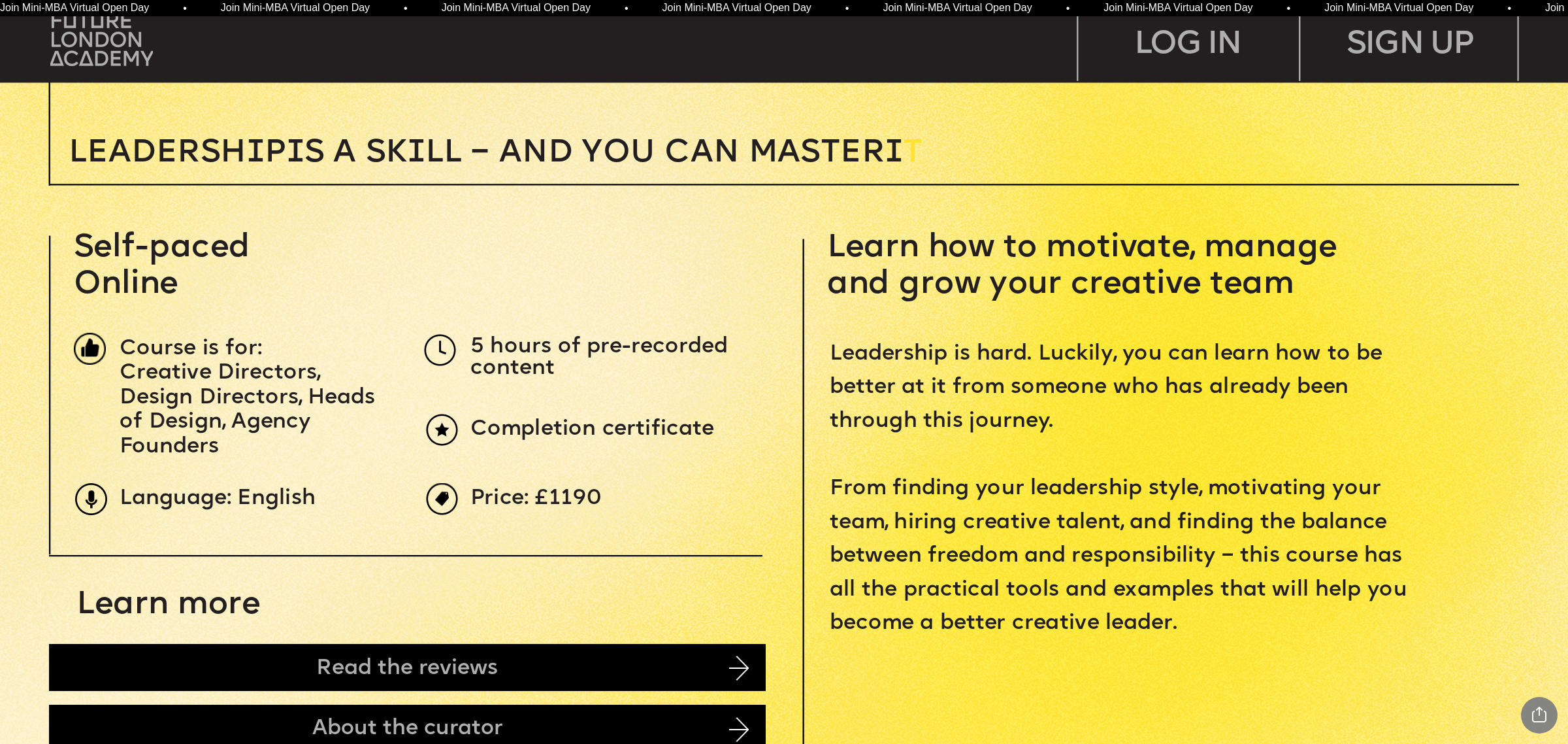
scroll to position [653, 0]
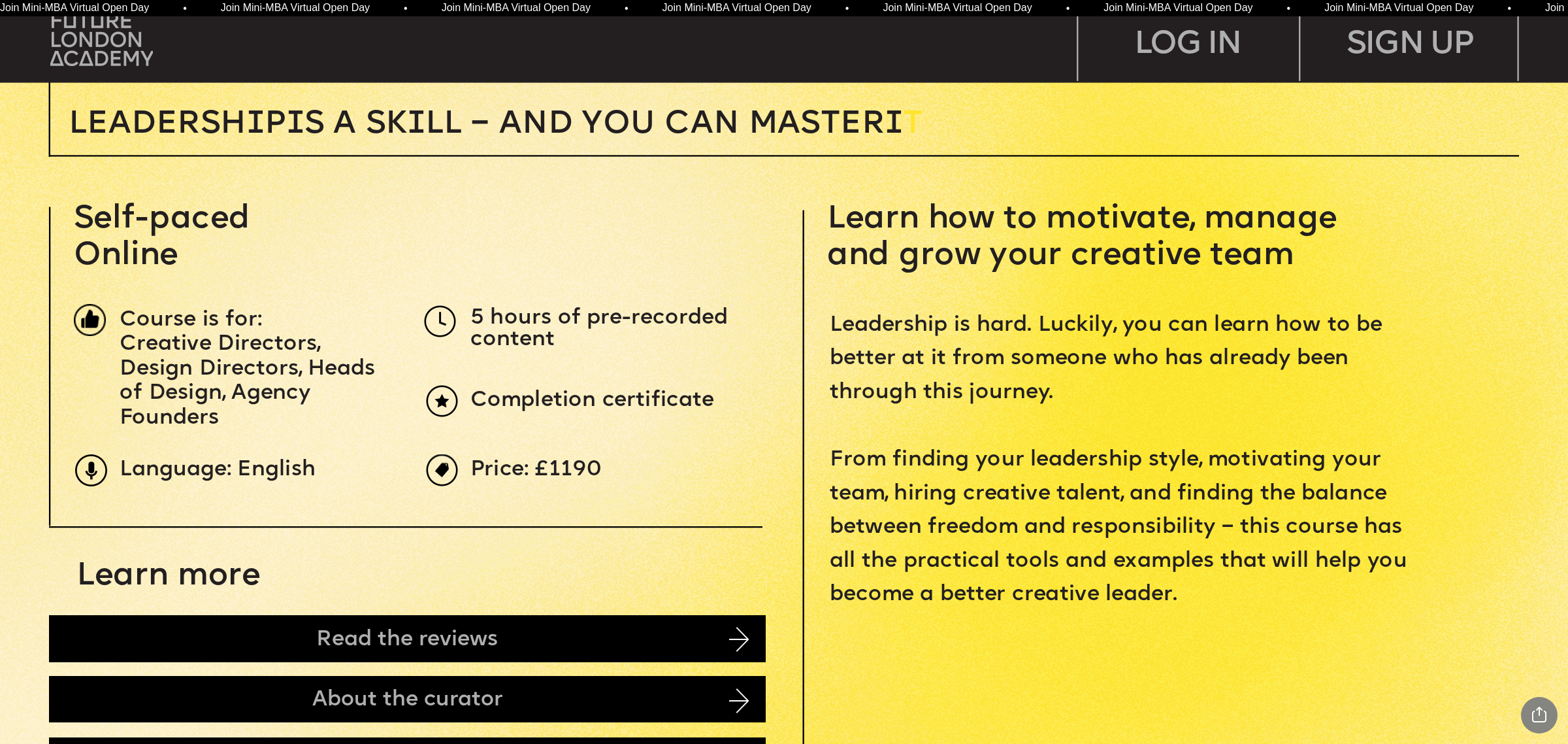
click at [560, 472] on span "Price: £1190" at bounding box center [536, 470] width 132 height 23
click at [576, 468] on span "Price: £1190" at bounding box center [536, 470] width 132 height 23
